Goal: Contribute content: Add original content to the website for others to see

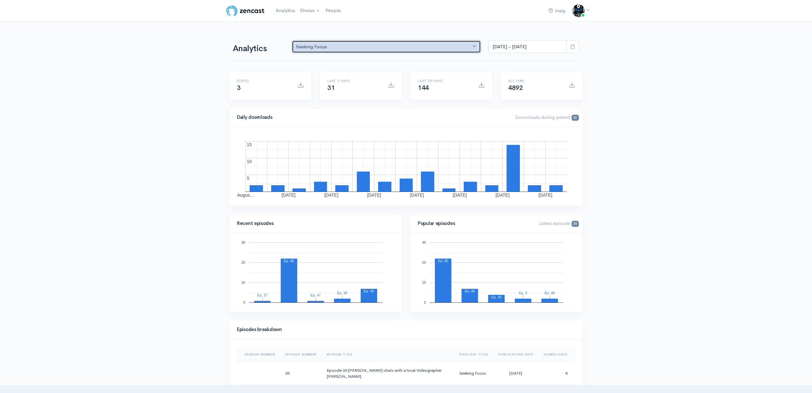
click at [427, 46] on div "Seeking Focus" at bounding box center [383, 46] width 175 height 7
drag, startPoint x: 148, startPoint y: 69, endPoint x: 265, endPoint y: 6, distance: 132.3
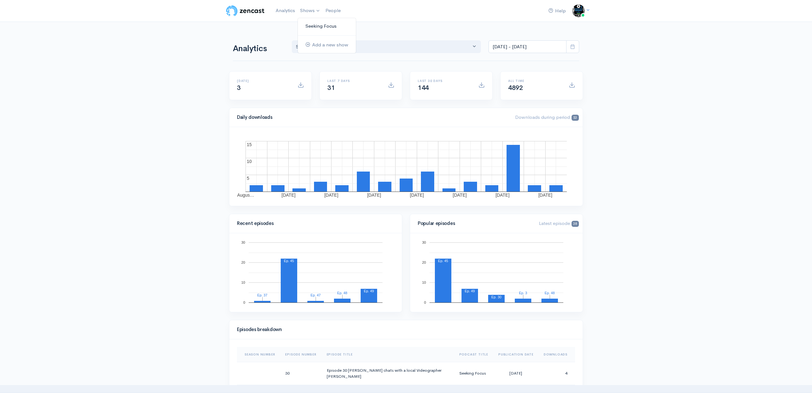
click at [317, 27] on link "Seeking Focus" at bounding box center [327, 26] width 58 height 11
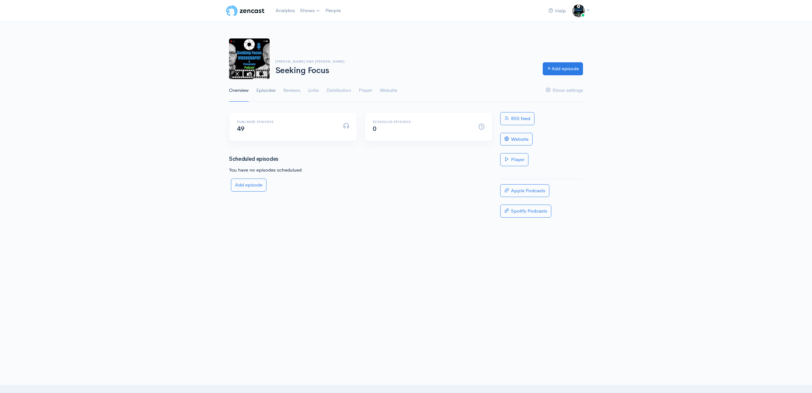
click at [268, 90] on link "Episodes" at bounding box center [265, 90] width 19 height 23
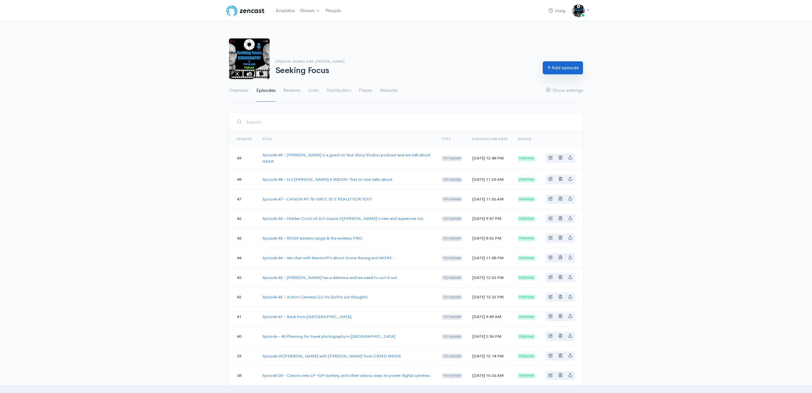
click at [569, 66] on link "Add episode" at bounding box center [563, 67] width 40 height 13
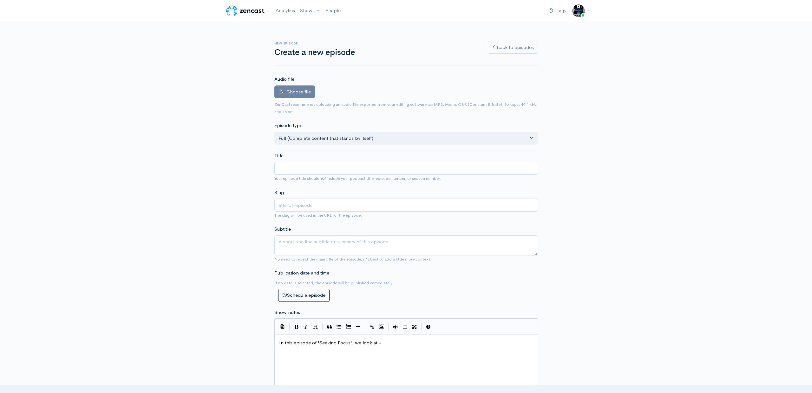
type input "ia"
click at [225, 128] on div "New episode Create a new episode Back to episodes Audio file Choose file 0 ZenC…" at bounding box center [406, 335] width 812 height 627
click at [291, 90] on span "Choose file" at bounding box center [299, 92] width 24 height 6
click at [0, 0] on input "Choose file" at bounding box center [0, 0] width 0 height 0
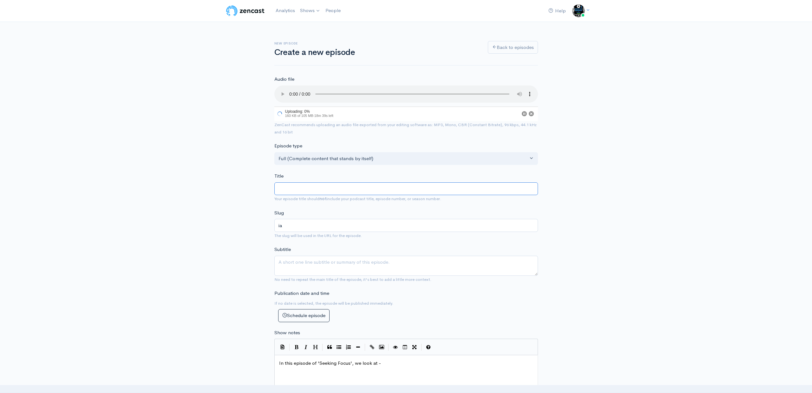
click at [289, 186] on input "Title" at bounding box center [406, 188] width 264 height 13
type input "E"
type input "e"
type input "Ep"
type input "ep"
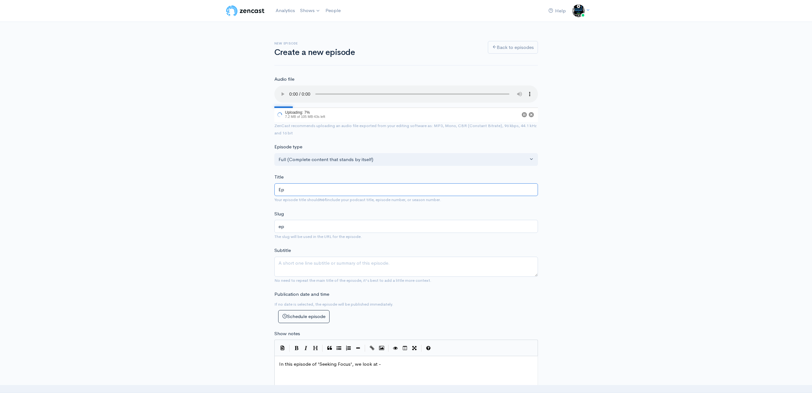
type input "Epi"
type input "epi"
type input "Epis"
type input "epis"
type input "Episo"
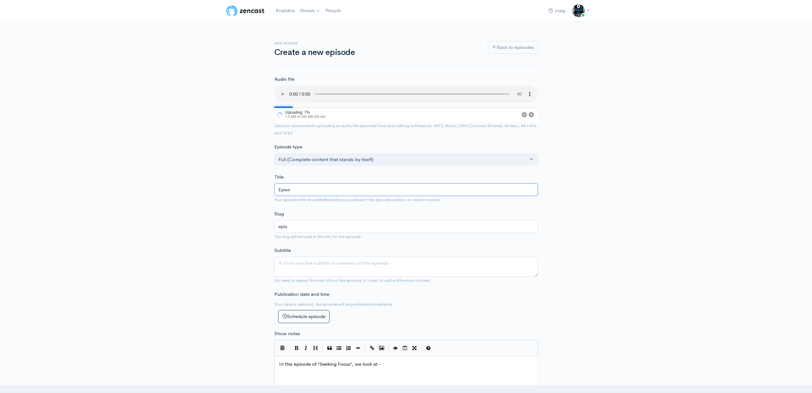
type input "episo"
type input "Episod"
type input "episod"
type input "Episode"
type input "episode"
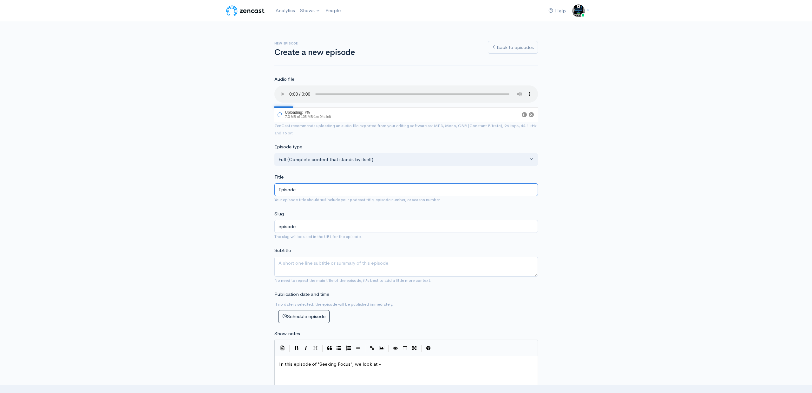
type input "Episode 5"
type input "episode-5"
type input "Episode 50"
type input "episode-50"
type input "Episode 50 - W"
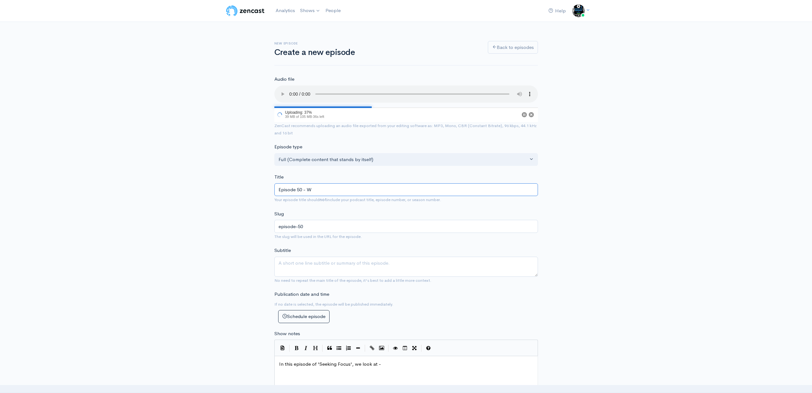
type input "episode-50-w"
type input "Episode 50 - We"
type input "episode-50-we"
type input "Episode 50 - We d"
type input "episode-50-we-d"
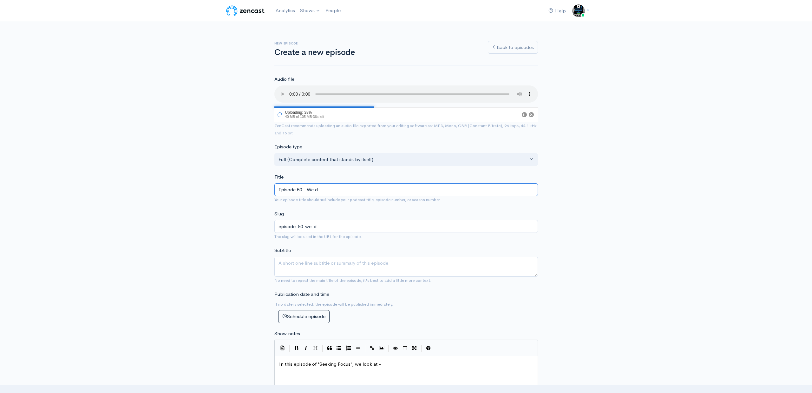
type input "Episode 50 - We di"
type input "episode-50-we-di"
type input "Episode 50 - We dis"
type input "episode-50-we-dis"
type input "Episode 50 - We disc"
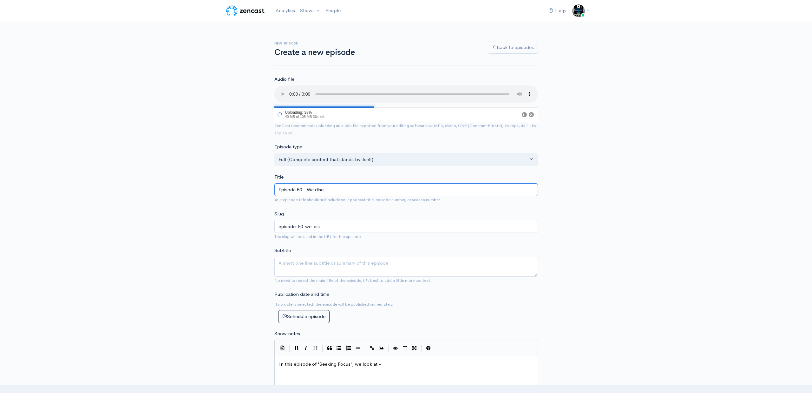
type input "episode-50-we-disc"
type input "Episode 50 - We discu"
type input "episode-50-we-discu"
type input "Episode 50 - We discus"
type input "episode-50-we-discus"
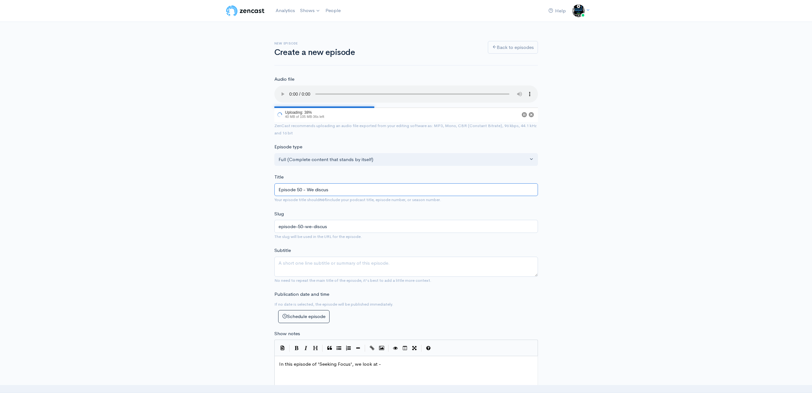
type input "Episode 50 - We discuss"
type input "episode-50-we-discuss"
type input "Episode 50 - We discuss T"
type input "episode-50-we-discuss-t"
type input "Episode 50 - We discuss Tr"
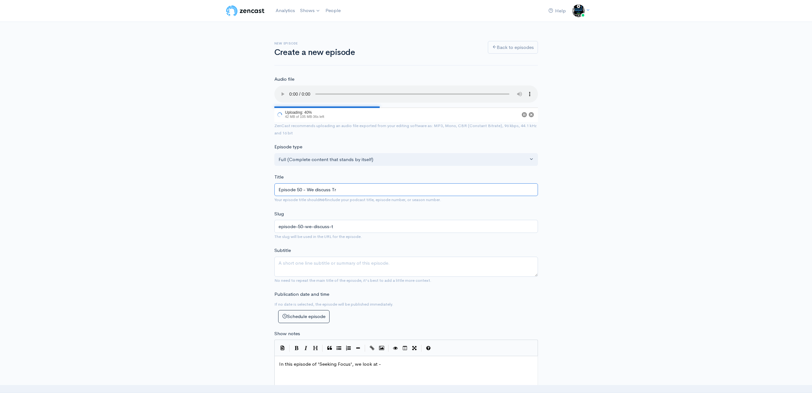
type input "episode-50-we-discuss-tr"
type input "Episode 50 - We discuss Tra"
type input "episode-50-we-discuss-tra"
type input "Episode 50 - We discuss TraD"
type input "episode-50-we-discuss-trad"
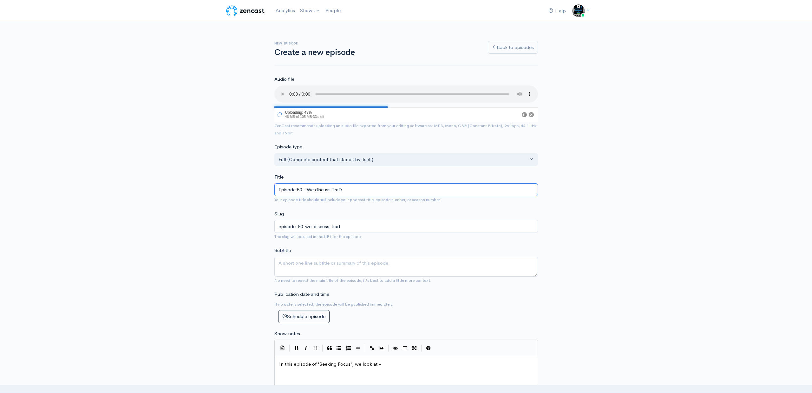
type input "Episode 50 - We discuss TraDE"
type input "episode-50-we-discuss-trade"
type input "Episode 50 - We discuss TraD"
type input "episode-50-we-discuss-trad"
type input "Episode 50 - We discuss Tra"
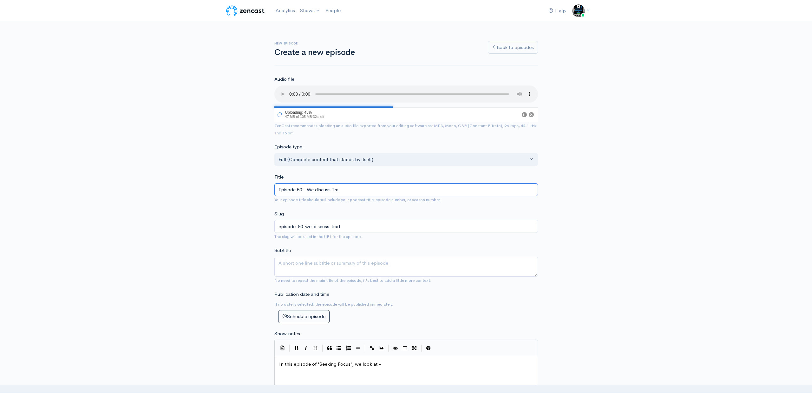
type input "episode-50-we-discuss-tra"
type input "Episode 50 - We discuss Tr"
type input "episode-50-we-discuss-tr"
type input "Episode 50 - We discuss T"
type input "episode-50-we-discuss-t"
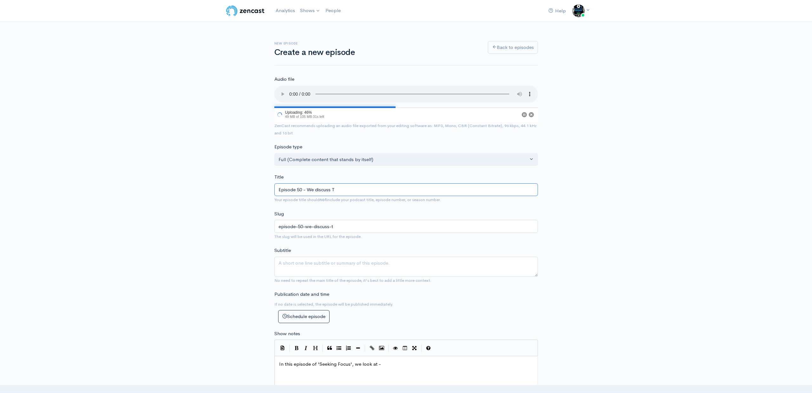
type input "Episode 50 - We discuss"
type input "episode-50-we-discuss"
type input "Episode 50 - We discuss T"
type input "episode-50-we-discuss-t"
type input "Episode 50 - We discuss TR"
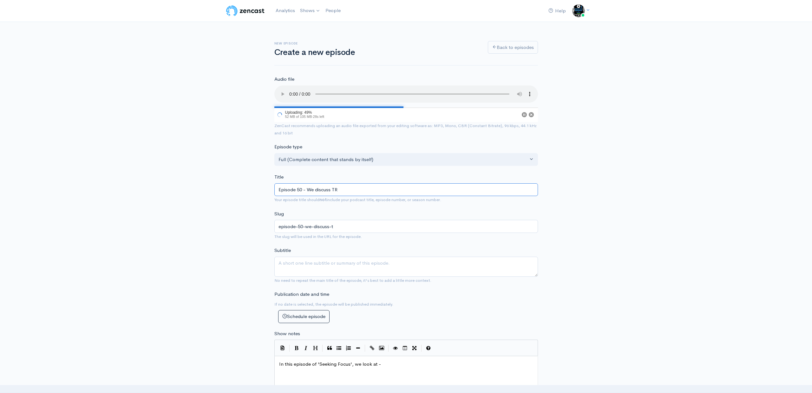
type input "episode-50-we-discuss-tr"
type input "Episode 50 - We discuss TRA"
type input "episode-50-we-discuss-tra"
type input "Episode 50 - We discuss TRAD"
type input "episode-50-we-discuss-trad"
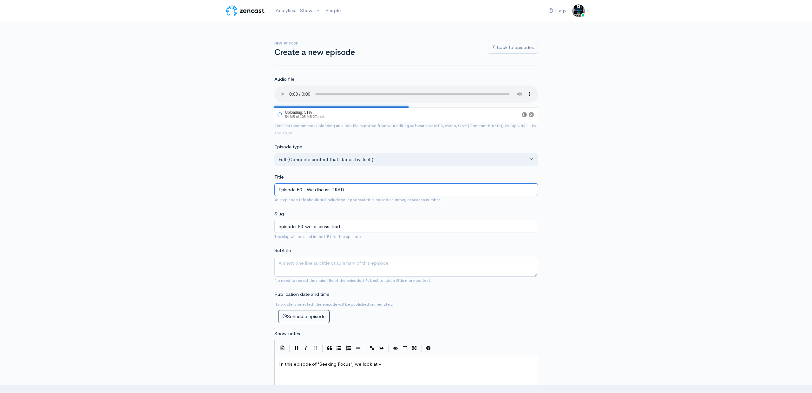
type input "Episode 50 - We discuss TRADE"
type input "episode-50-we-discuss-trade"
type input "Episode 50 - We discuss TRADE M"
type input "episode-50-we-discuss-trade-m"
type input "Episode 50 - We discuss TRADE MA"
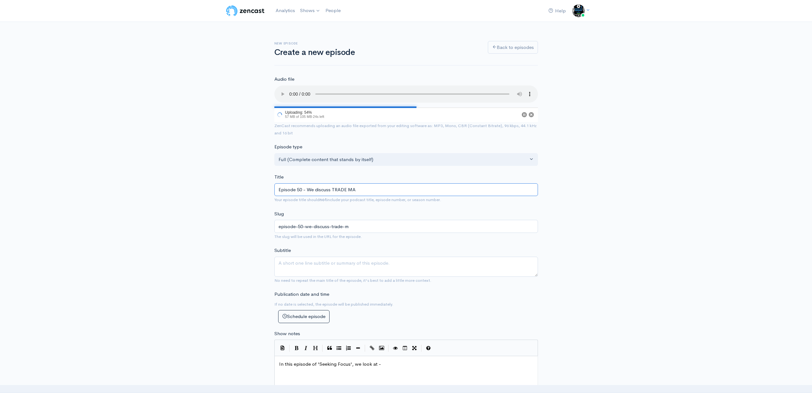
type input "episode-50-we-discuss-trade-ma"
type input "Episode 50 - We discuss TRADE MAR"
type input "episode-50-we-discuss-trade-mar"
type input "Episode 50 - We discuss TRADE MARK"
type input "episode-50-we-discuss-trade-mark"
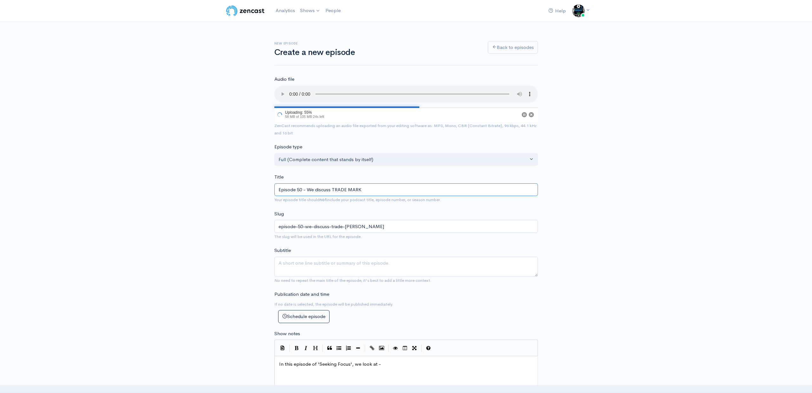
type input "Episode 50 - We discuss TRADE MARKS"
type input "episode-50-we-discuss-trade-marks"
type input "Episode 50 - We discuss TRADE MARKS a"
type input "episode-50-we-discuss-trade-marks-a"
type input "Episode 50 - We discuss TRADE MARKS an"
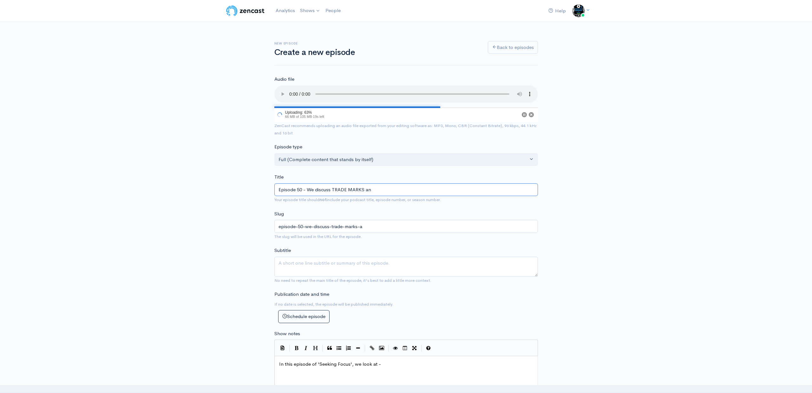
type input "episode-50-we-discuss-trade-marks-an"
type input "Episode 50 - We discuss TRADE MARKS and"
type input "episode-50-we-discuss-trade-marks-and"
type input "Episode 50 - We discuss TRADE MARKS and W"
type input "episode-50-we-discuss-trade-marks-and-w"
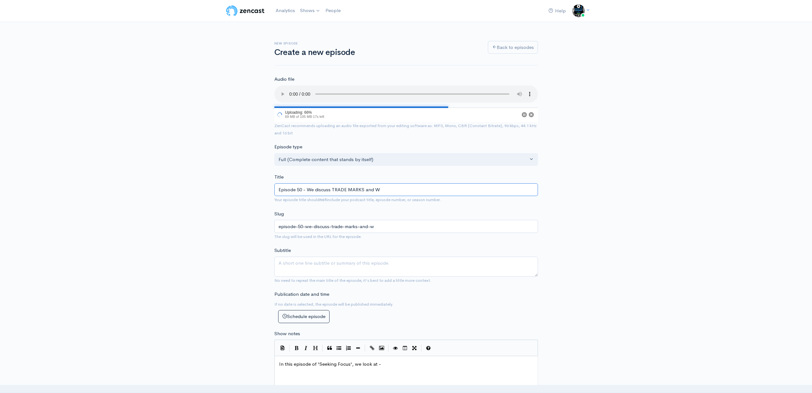
type input "Episode 50 - We discuss TRADE MARKS and Wh"
type input "episode-50-we-discuss-trade-marks-and-wh"
type input "Episode 50 - We discuss TRADE MARKS and Why"
type input "episode-50-we-discuss-trade-marks-and-why"
type input "Episode 50 - We discuss TRADE MARKS and Why y"
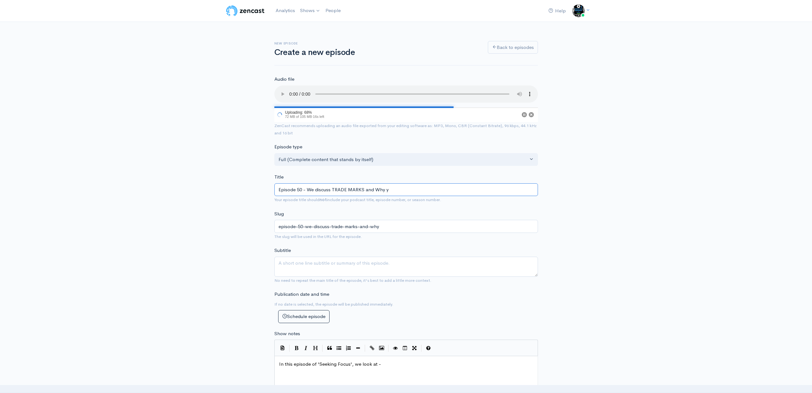
type input "episode-50-we-discuss-trade-marks-and-why-y"
type input "Episode 50 - We discuss TRADE MARKS and Why you"
type input "episode-50-we-discuss-trade-marks-and-why-you"
type input "Episode 50 - We discuss TRADE MARKS and Why you n"
type input "episode-50-we-discuss-trade-marks-and-why-you-n"
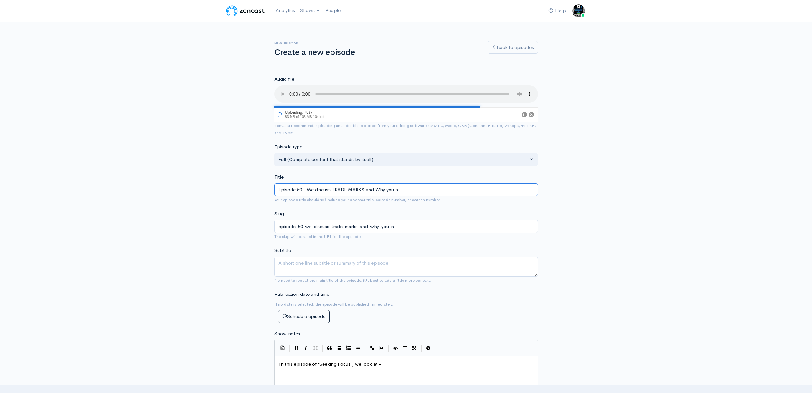
type input "Episode 50 - We discuss TRADE MARKS and Why you ne"
type input "episode-50-we-discuss-trade-marks-and-why-you-ne"
type input "Episode 50 - We discuss TRADE MARKS and Why you nee"
type input "episode-50-we-discuss-trade-marks-and-why-you-nee"
type input "Episode 50 - We discuss TRADE MARKS and Why you need"
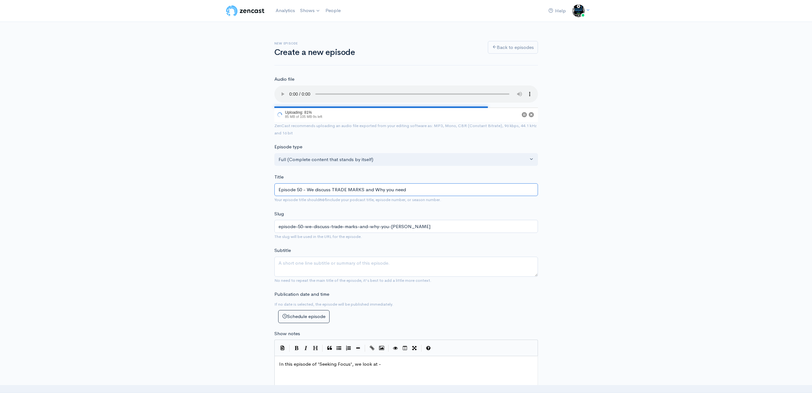
type input "episode-50-we-discuss-trade-marks-and-why-you-need"
type input "Episode 50 - We discuss TRADE MARKS and Why you need o"
type input "episode-50-we-discuss-trade-marks-and-why-you-need-o"
type input "Episode 50 - We discuss TRADE MARKS and Why you need on"
type input "episode-50-we-discuss-trade-marks-and-why-you-need-on"
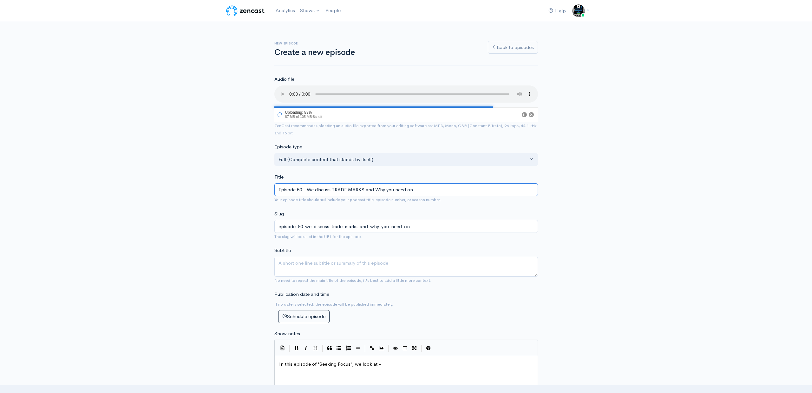
type input "Episode 50 - We discuss TRADE MARKS and Why you need one"
type input "episode-50-we-discuss-trade-marks-and-why-you-need-one"
click at [380, 187] on input "Episode 50 - We discuss TRADE MARKS and Why you need one" at bounding box center [406, 189] width 264 height 13
type input "Episode 50 - We discuss TRADE MARKS and hy you need one"
type input "episode-50-we-discuss-trade-marks-and-hy-you-need-one"
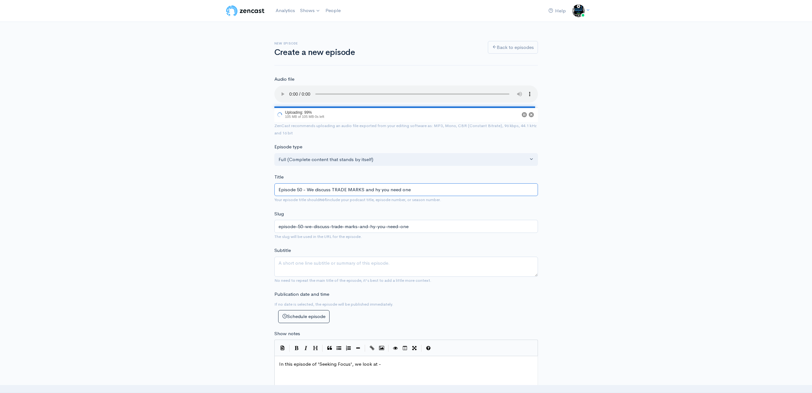
type input "Episode 50 - We discuss TRADE MARKS and why you need one"
type input "episode-50-we-discuss-trade-marks-and-why-you-need-one"
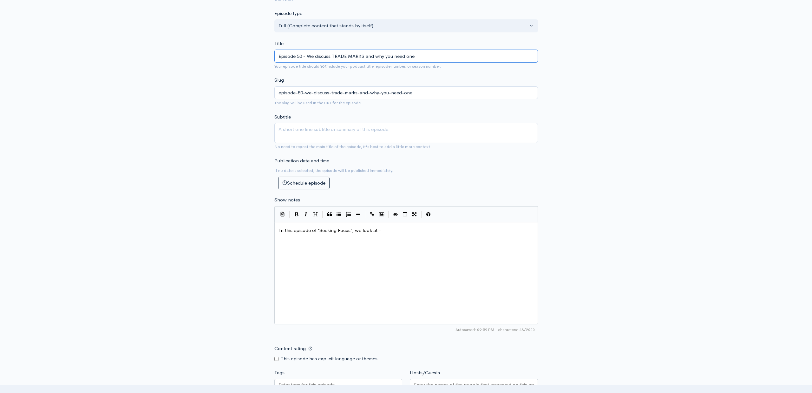
scroll to position [150, 0]
type input "Episode 50 - We discuss TRADE MARKS and why you need one"
drag, startPoint x: 371, startPoint y: 249, endPoint x: 396, endPoint y: 242, distance: 26.5
click at [373, 248] on div "xxxxxxxxxx In this episode of 'Seeking Focus', we look at -" at bounding box center [414, 278] width 273 height 111
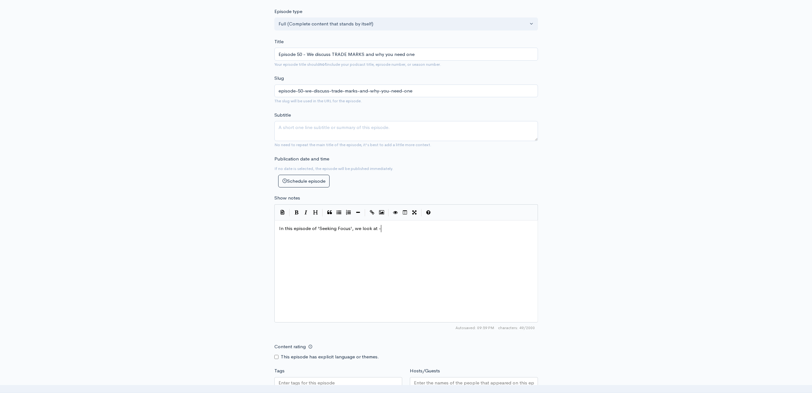
paste textarea
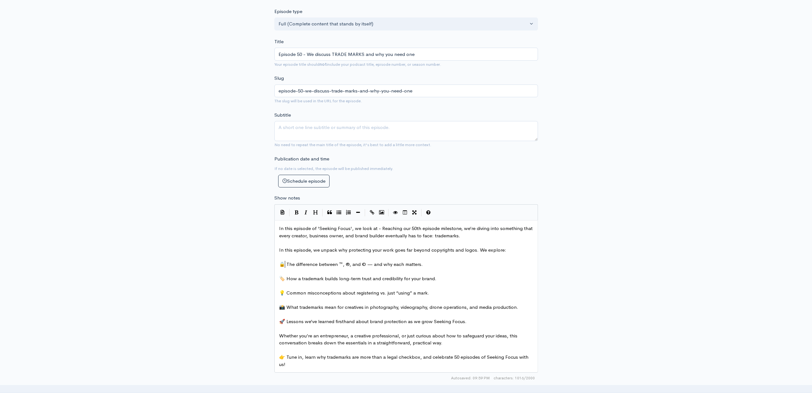
click at [286, 262] on span "🔒 The difference between ™, ®, and © — and why each matters." at bounding box center [351, 264] width 144 height 6
click at [285, 277] on span "🏷️ How a trademark builds long-term trust and credibility for your brand." at bounding box center [357, 278] width 157 height 6
click at [285, 293] on span "💡 Common misconceptions about registering vs. just “using” a mark." at bounding box center [354, 292] width 150 height 6
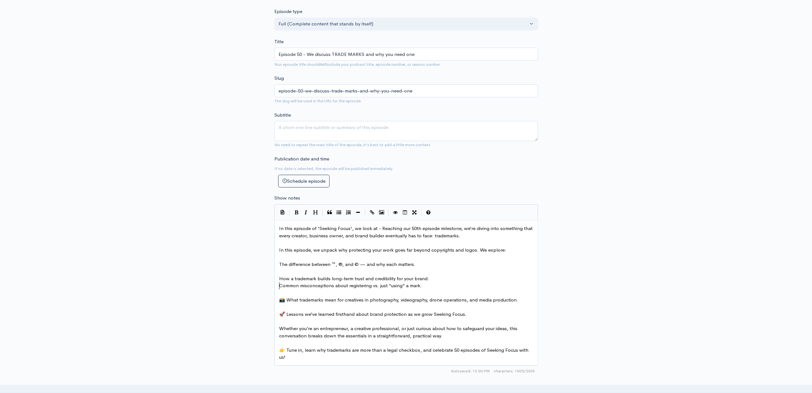
drag, startPoint x: 286, startPoint y: 297, endPoint x: 294, endPoint y: 302, distance: 10.0
click at [286, 298] on span "📸 What trademarks mean for creatives in photography, videography, drone operati…" at bounding box center [398, 299] width 239 height 6
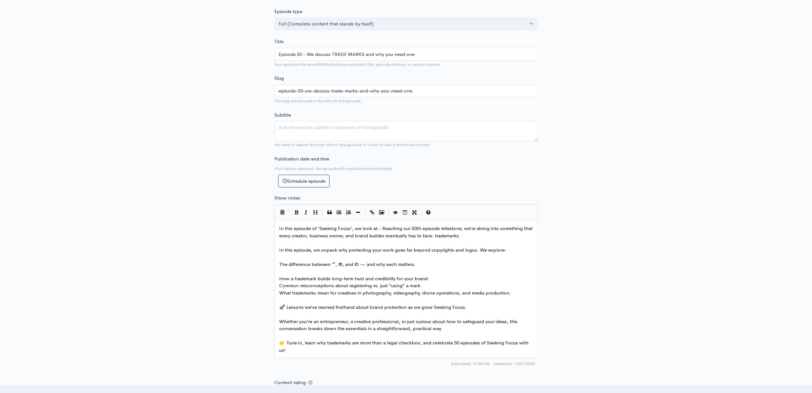
click at [285, 306] on span "🚀 Lessons we’ve learned firsthand about brand protection as we grow Seeking Foc…" at bounding box center [373, 307] width 188 height 6
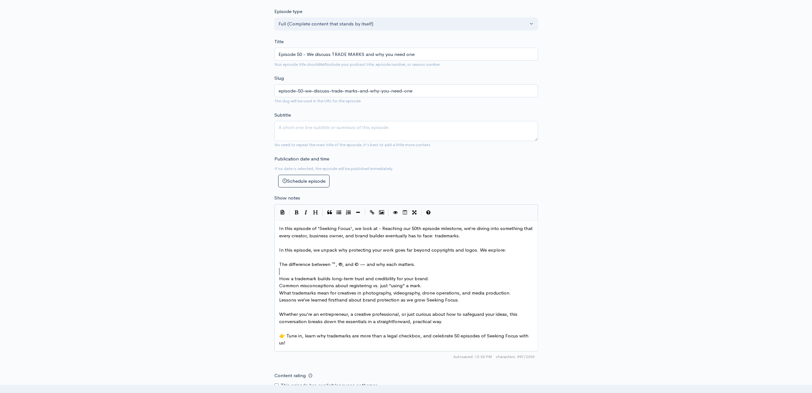
drag, startPoint x: 282, startPoint y: 271, endPoint x: 304, endPoint y: 274, distance: 22.2
click at [282, 271] on pre "​" at bounding box center [406, 270] width 257 height 7
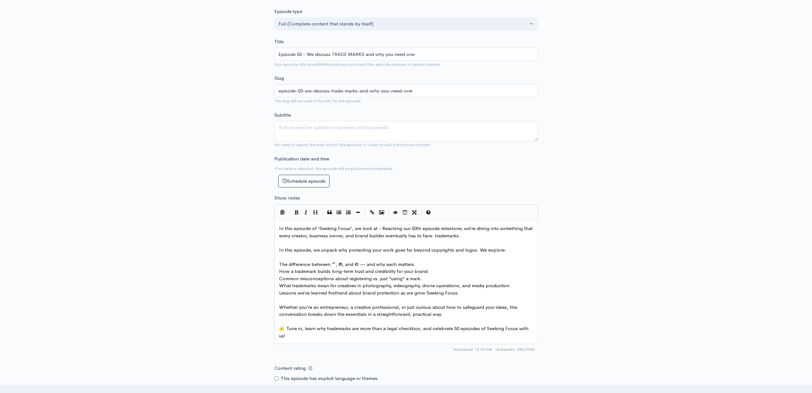
drag, startPoint x: 287, startPoint y: 257, endPoint x: 295, endPoint y: 258, distance: 7.7
click at [287, 257] on pre "​" at bounding box center [406, 256] width 257 height 7
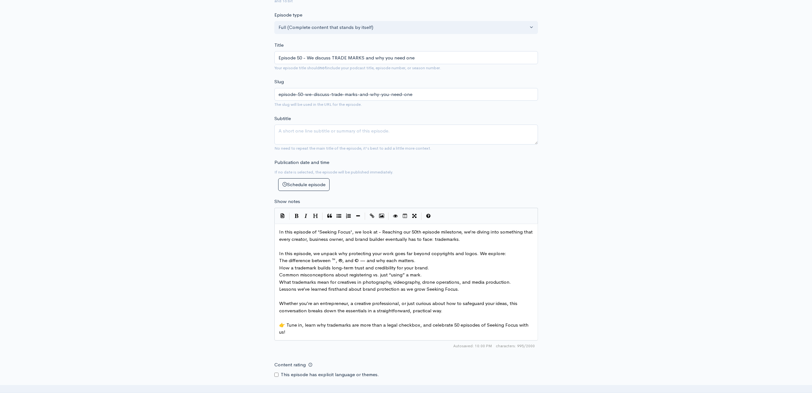
scroll to position [146, 0]
click at [285, 324] on span "👉 Tune in, learn why trademarks are more than a legal checkbox, and celebrate 5…" at bounding box center [404, 328] width 251 height 13
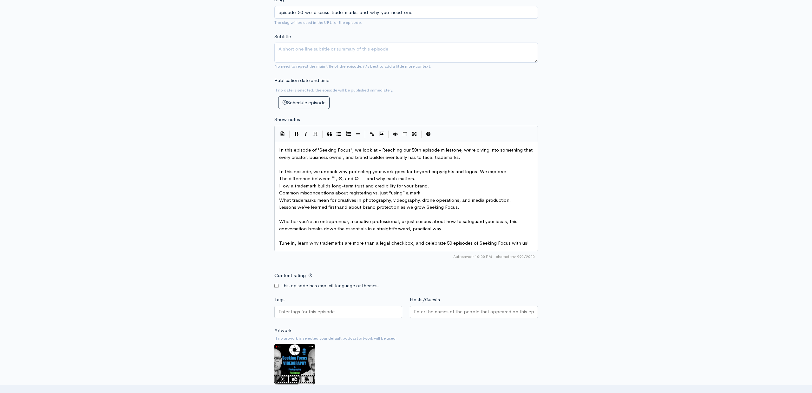
scroll to position [382, 0]
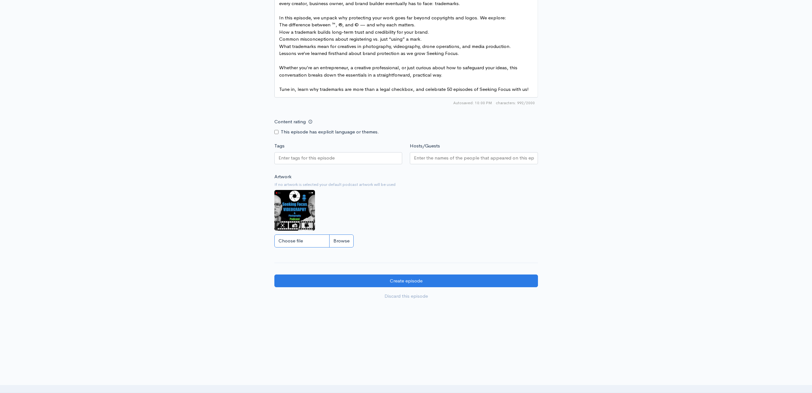
click at [345, 241] on input "Choose file" at bounding box center [313, 240] width 79 height 13
type input "C:\fakepath\Podcast-Episode-50.jpg"
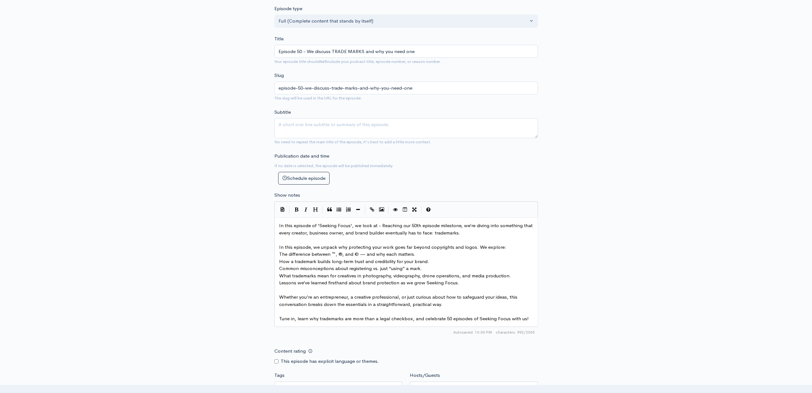
scroll to position [154, 0]
click at [363, 259] on span "How a trademark builds long-term trust and credibility for your brand." at bounding box center [354, 259] width 150 height 6
click at [301, 240] on pre "​" at bounding box center [406, 237] width 257 height 7
click at [503, 244] on pre "In this episode, we unpack why protecting your work goes far beyond copyrights …" at bounding box center [406, 245] width 257 height 7
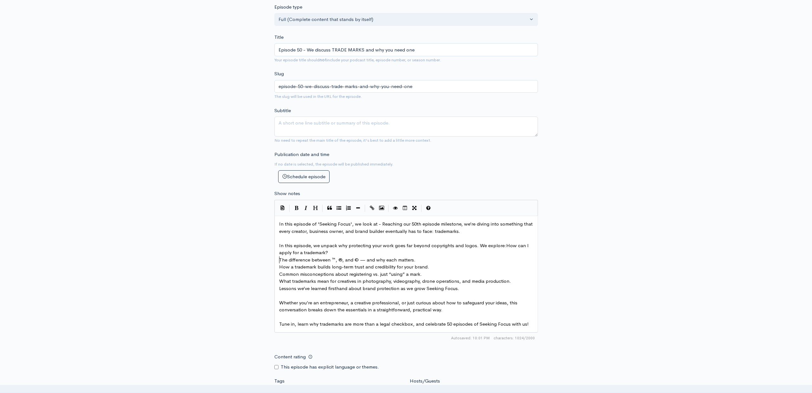
click at [503, 245] on span "In this episode, we unpack why protecting your work goes far beyond copyrights …" at bounding box center [404, 248] width 251 height 13
click at [355, 253] on pre "How can I apply for a trademark?" at bounding box center [406, 252] width 257 height 7
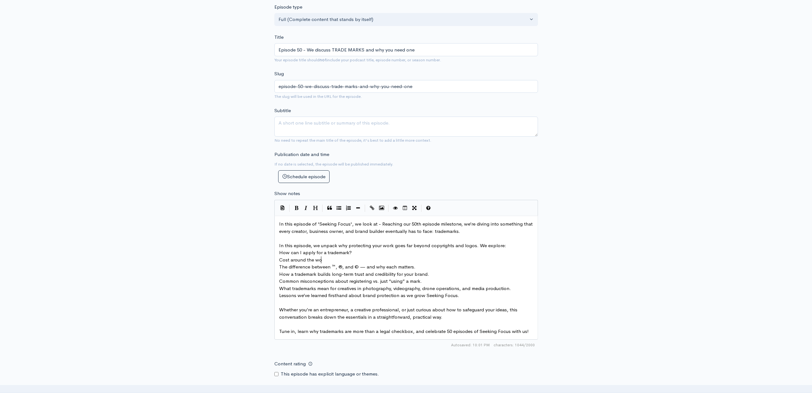
scroll to position [2, 43]
type textarea "Cost around the world"
type textarea "of a trade mark"
click at [373, 259] on pre "Cost of a trade mark around the world" at bounding box center [406, 259] width 257 height 7
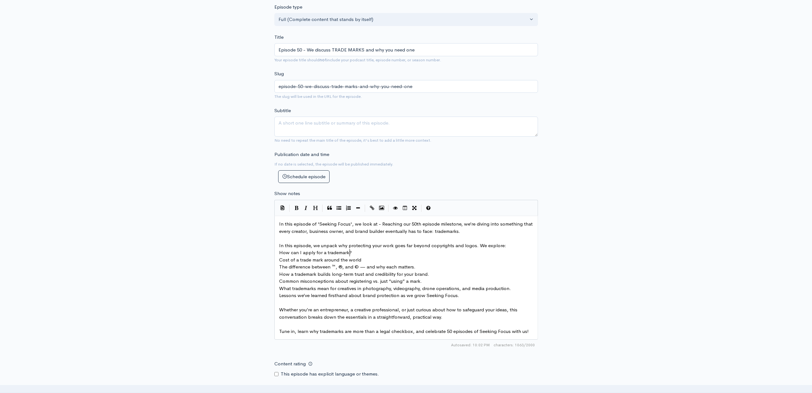
click at [358, 252] on pre "How can I apply for a trademark?" at bounding box center [406, 252] width 257 height 7
click at [364, 259] on pre "Cost of a trade mark around the world" at bounding box center [406, 259] width 257 height 7
type textarea "?"
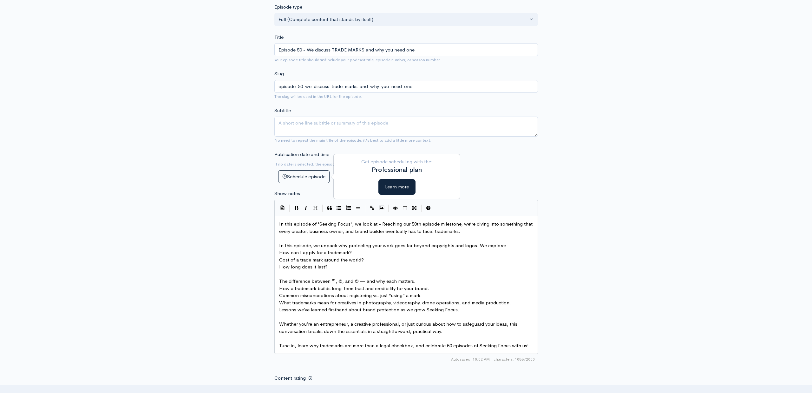
click at [659, 231] on div "New episode Create a new episode Back to episodes Audio file Choose file PODCAS…" at bounding box center [406, 224] width 812 height 713
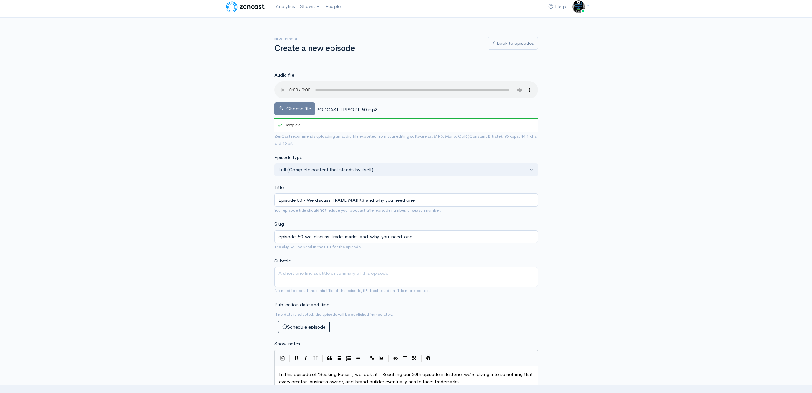
scroll to position [0, 0]
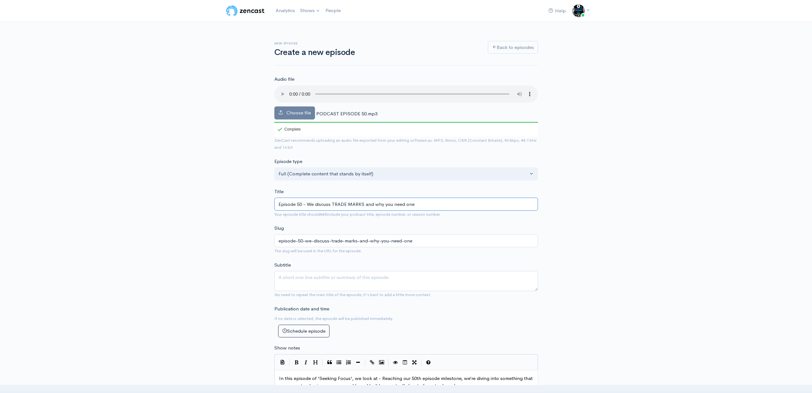
click at [418, 203] on input "Episode 50 - We discuss TRADE MARKS and why you need one" at bounding box center [406, 203] width 264 height 13
type input "Episode 50 - We discuss TRADE MARKS and why you need one?"
click at [564, 232] on div "New episode Create a new episode Back to episodes Audio file Choose file PODCAS…" at bounding box center [406, 378] width 362 height 713
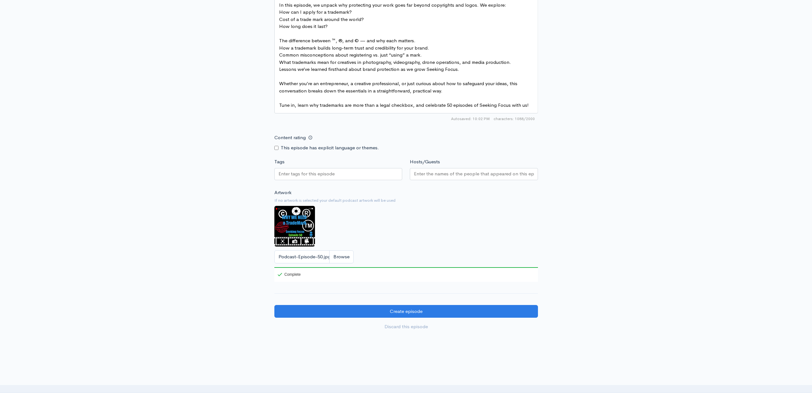
scroll to position [425, 0]
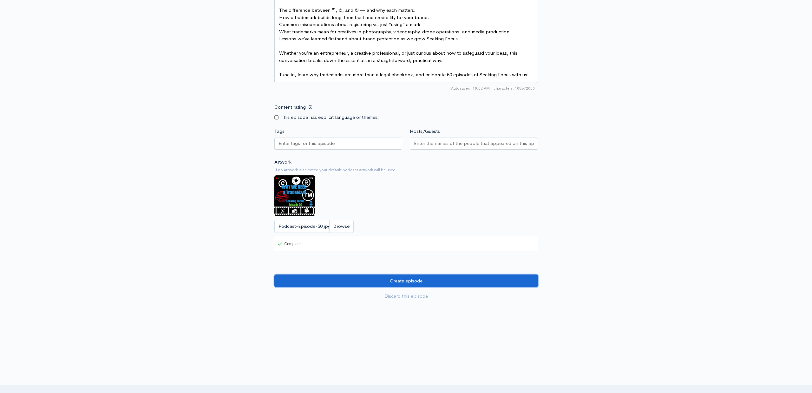
click at [412, 280] on input "Create episode" at bounding box center [406, 280] width 264 height 13
